Goal: Task Accomplishment & Management: Use online tool/utility

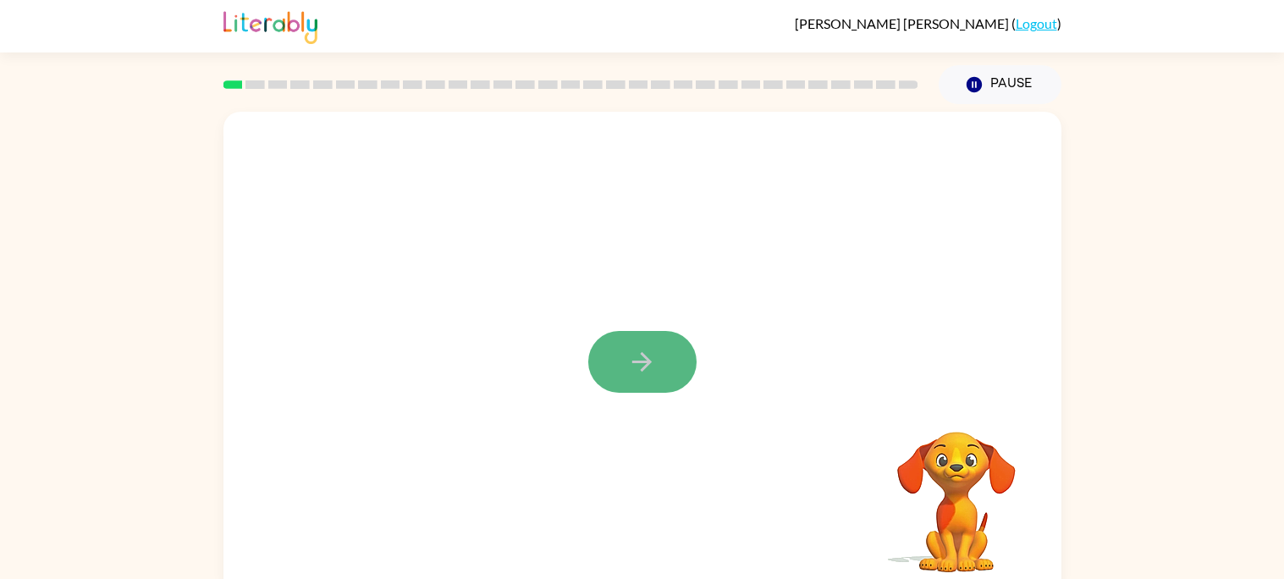
click at [654, 376] on icon "button" at bounding box center [642, 362] width 30 height 30
click at [654, 375] on div at bounding box center [642, 353] width 838 height 483
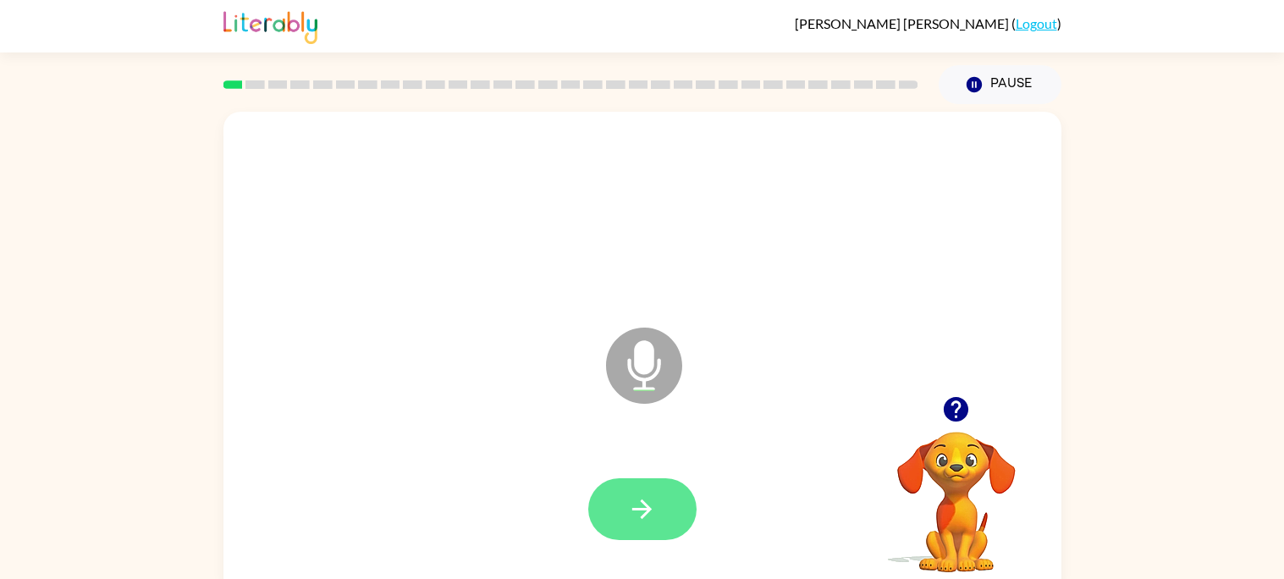
click at [668, 500] on button "button" at bounding box center [642, 509] width 108 height 62
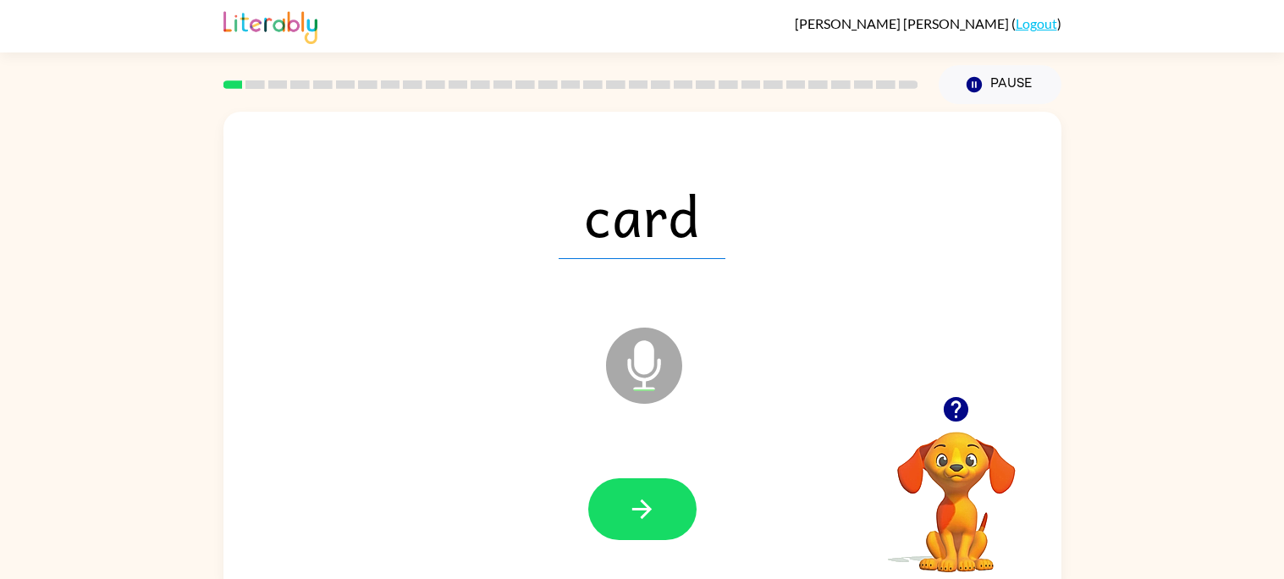
click at [668, 500] on button "button" at bounding box center [642, 509] width 108 height 62
click at [668, 500] on div at bounding box center [642, 509] width 108 height 62
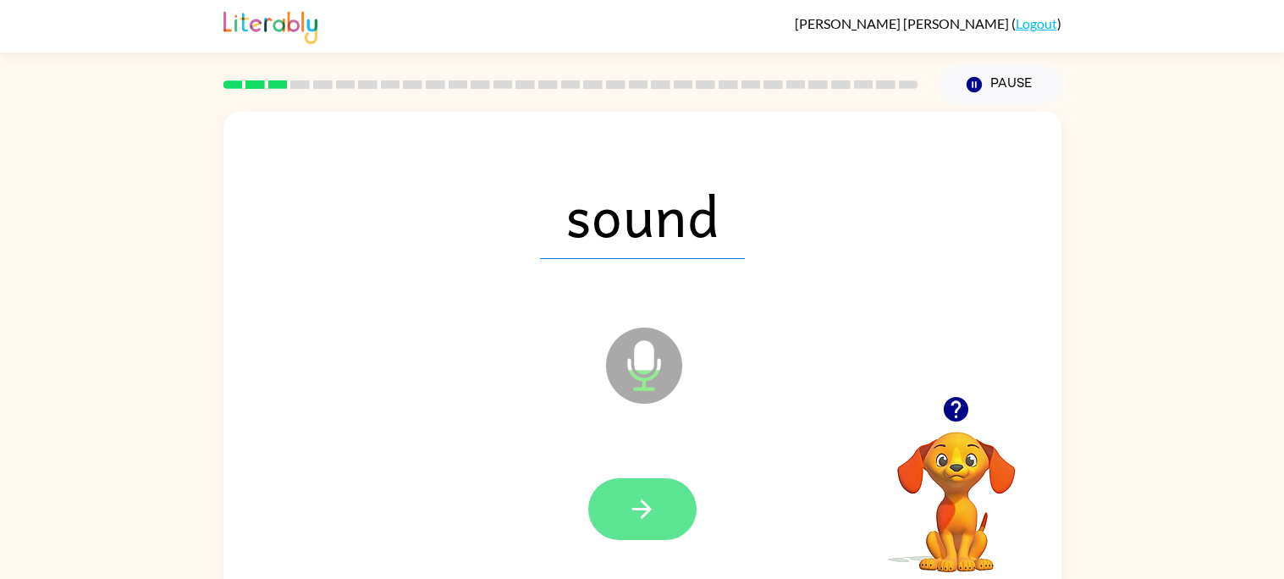
click at [665, 496] on button "button" at bounding box center [642, 509] width 108 height 62
click at [666, 497] on button "button" at bounding box center [642, 509] width 108 height 62
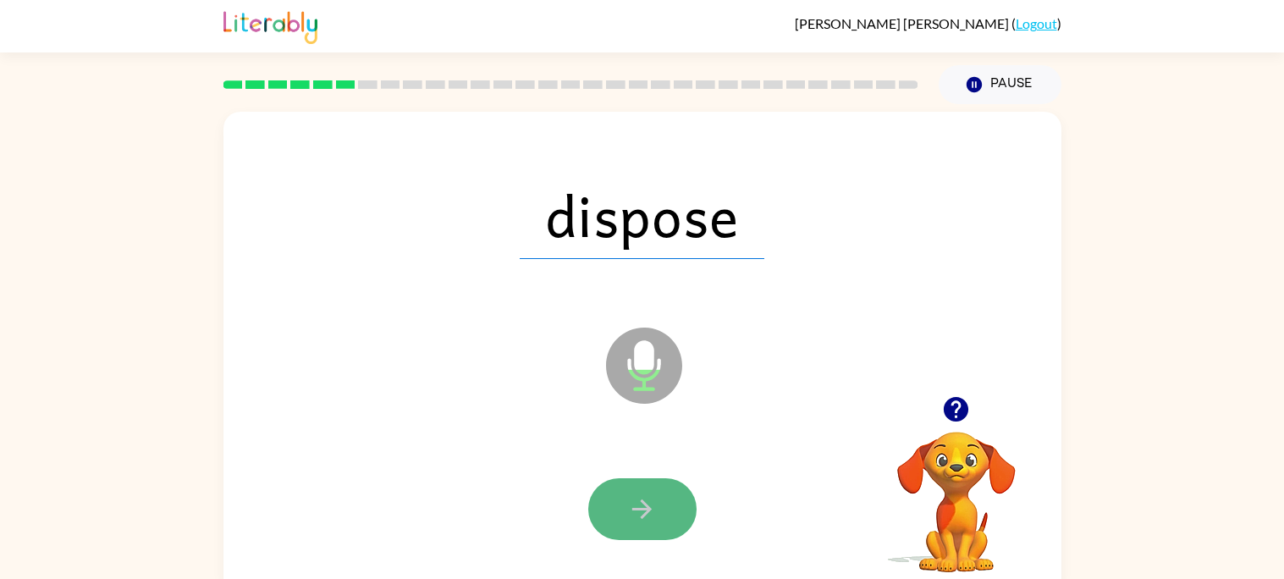
click at [661, 499] on button "button" at bounding box center [642, 509] width 108 height 62
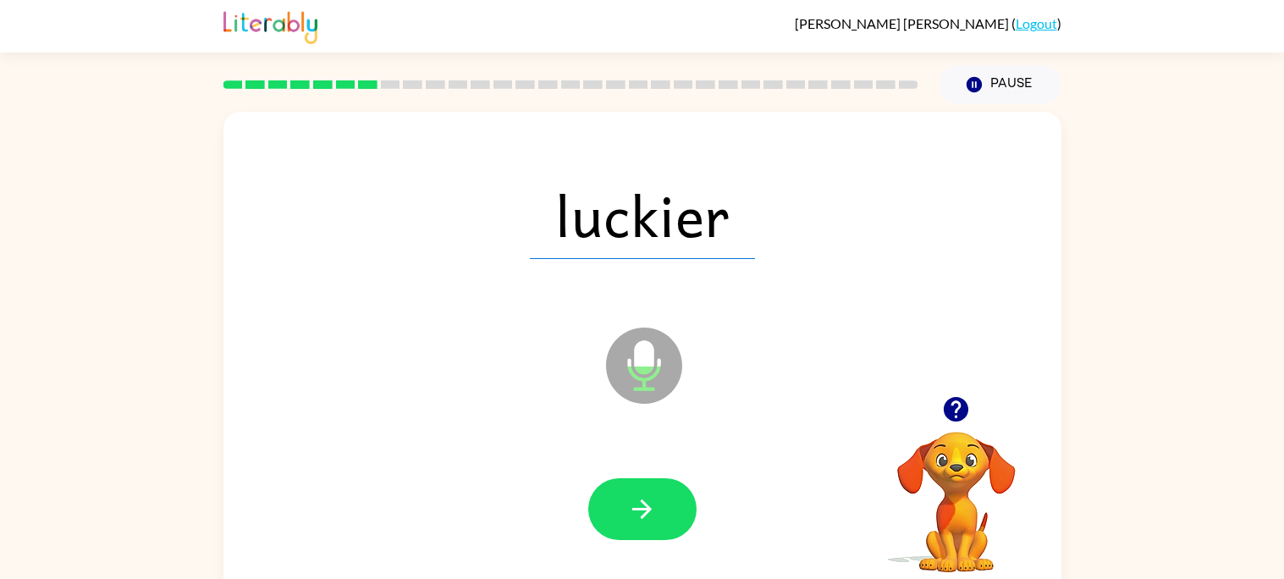
click at [661, 499] on button "button" at bounding box center [642, 509] width 108 height 62
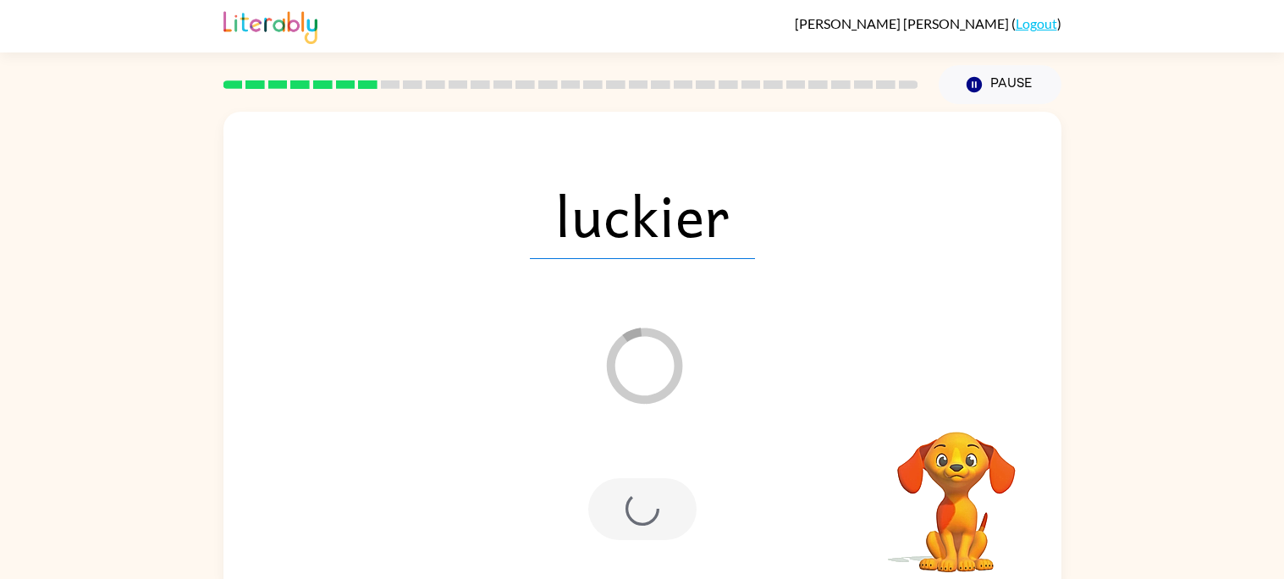
click at [804, 295] on div "Loader Your response is being sent to our graders" at bounding box center [601, 323] width 723 height 61
click at [778, 296] on div "Loader Your response is being sent to our graders" at bounding box center [601, 323] width 723 height 61
